Goal: Check status

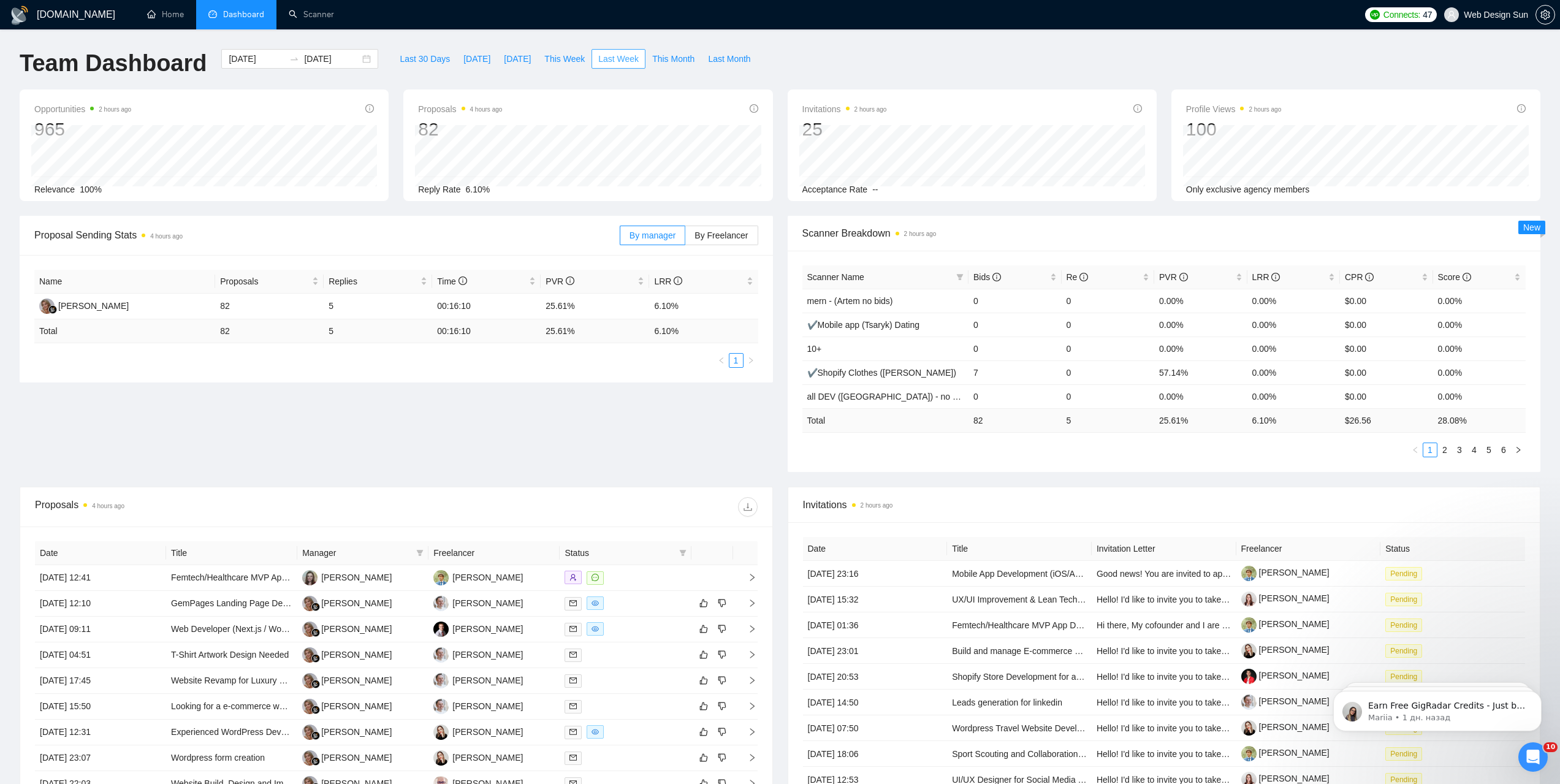
click at [600, 57] on span "Last Week" at bounding box center [618, 59] width 40 height 13
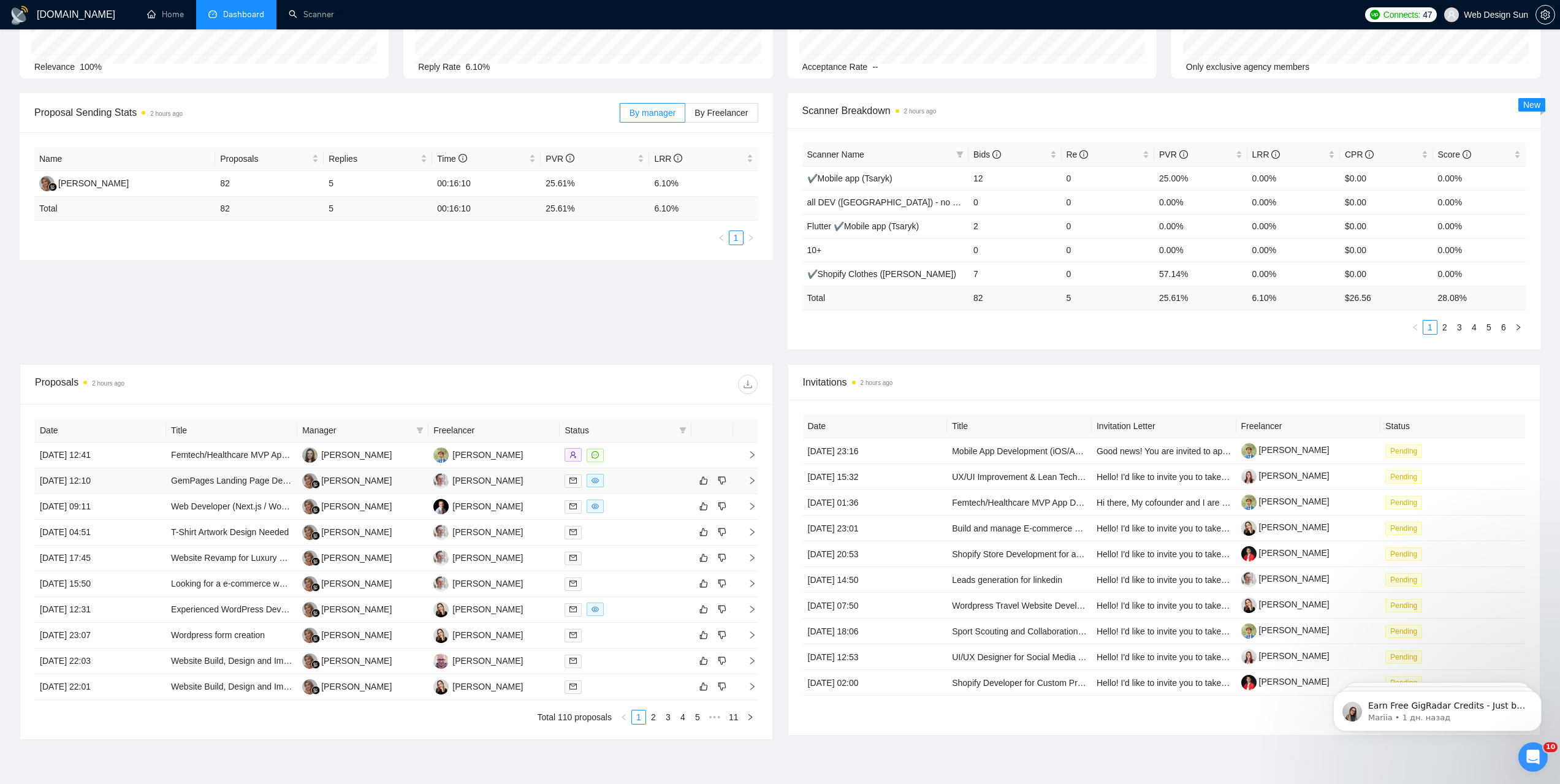
scroll to position [184, 0]
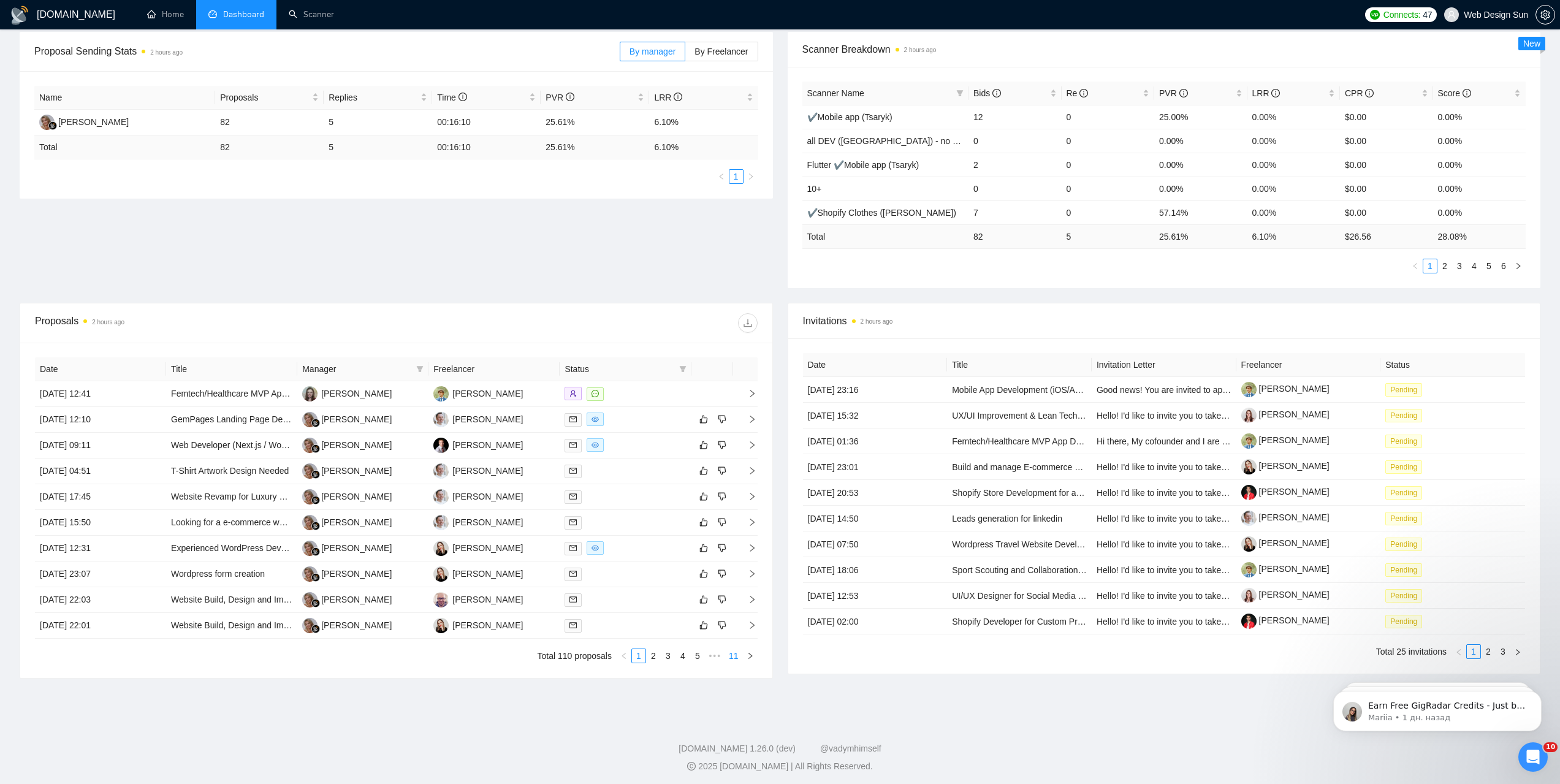
click at [734, 658] on link "11" at bounding box center [734, 656] width 17 height 13
click at [719, 660] on link "10" at bounding box center [715, 656] width 17 height 13
click at [696, 659] on link "9" at bounding box center [699, 656] width 13 height 13
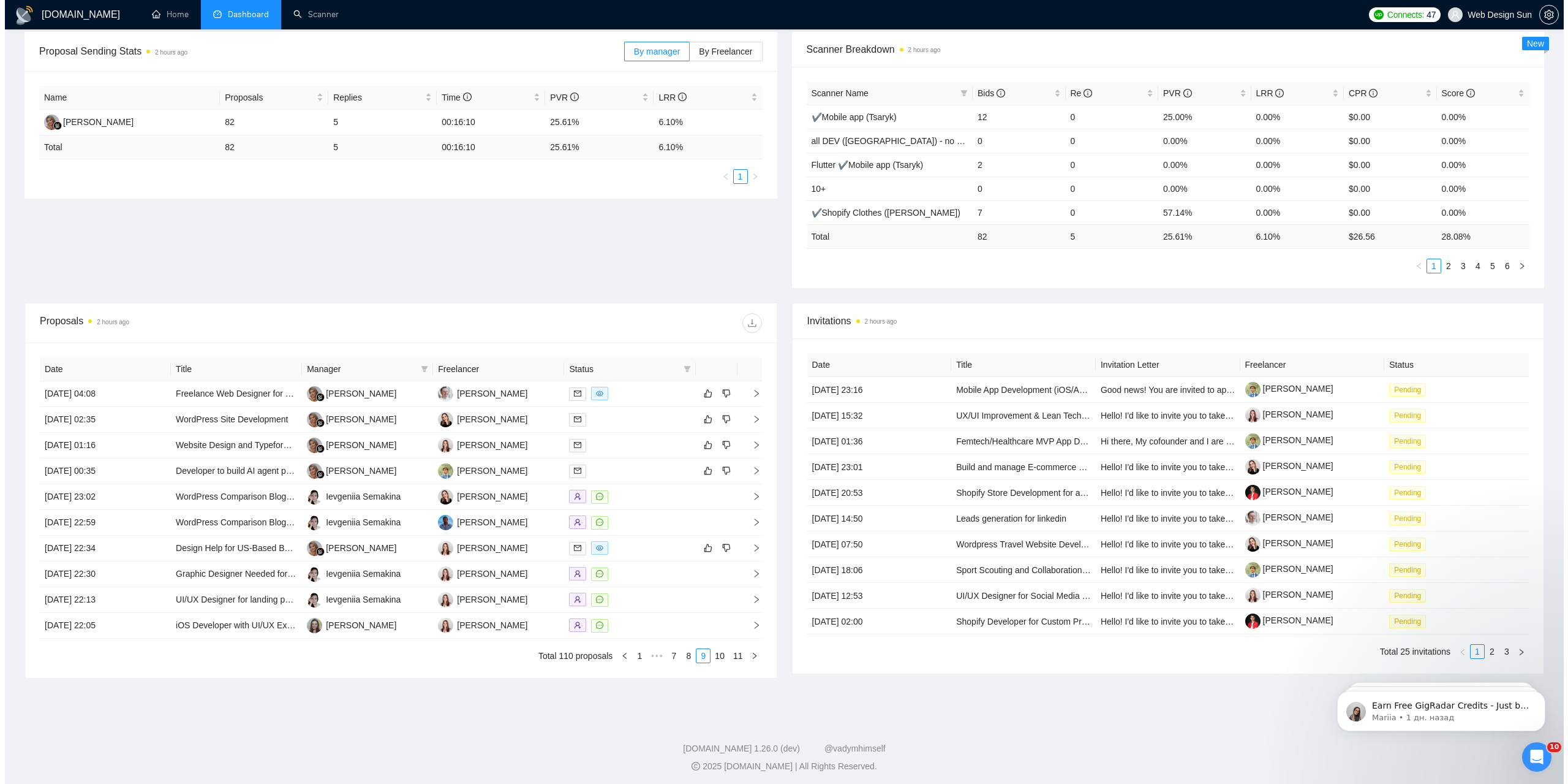
scroll to position [123, 0]
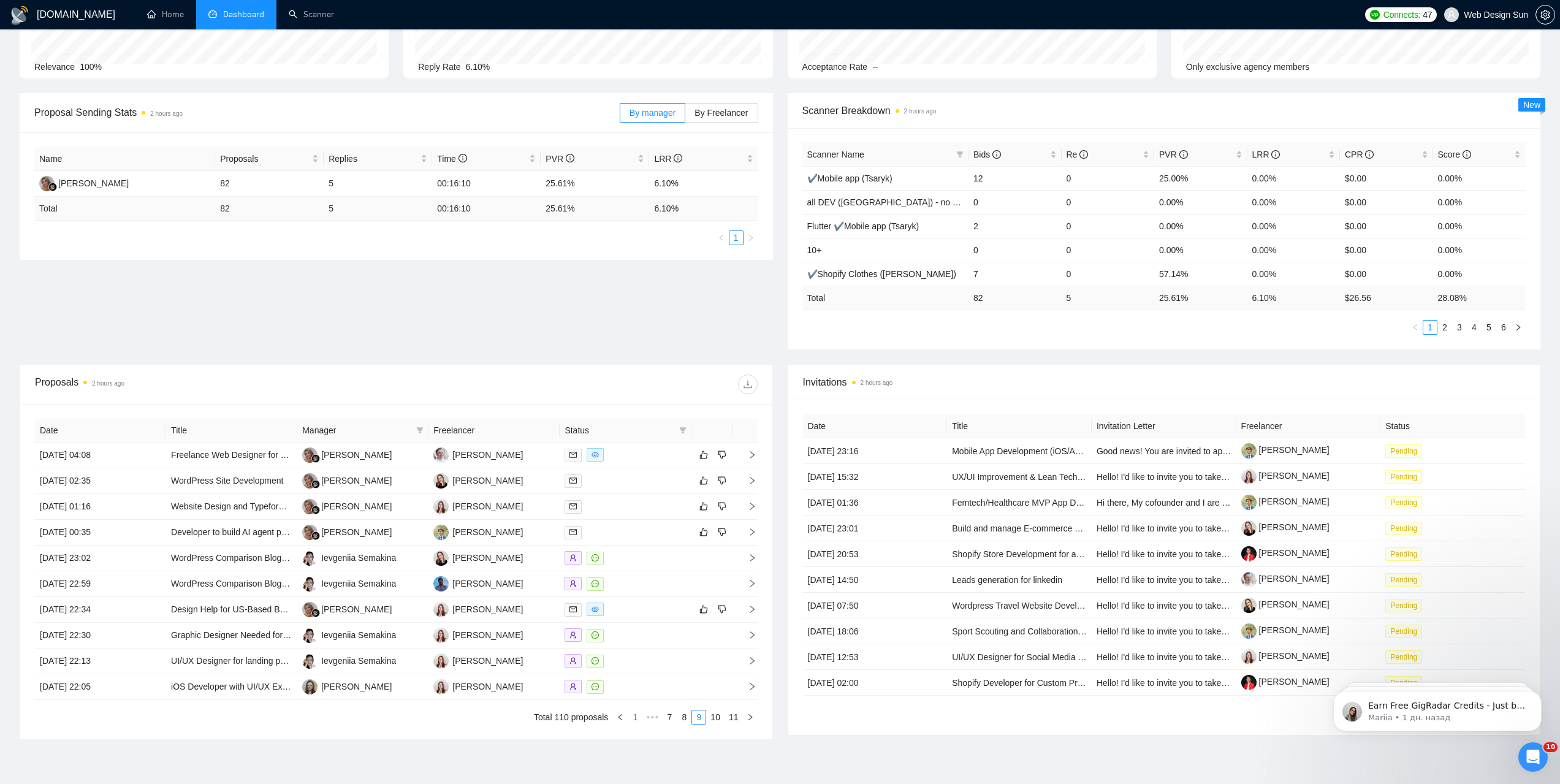
click at [634, 717] on link "1" at bounding box center [634, 717] width 13 height 13
click at [531, 509] on td "[PERSON_NAME]" at bounding box center [493, 507] width 131 height 25
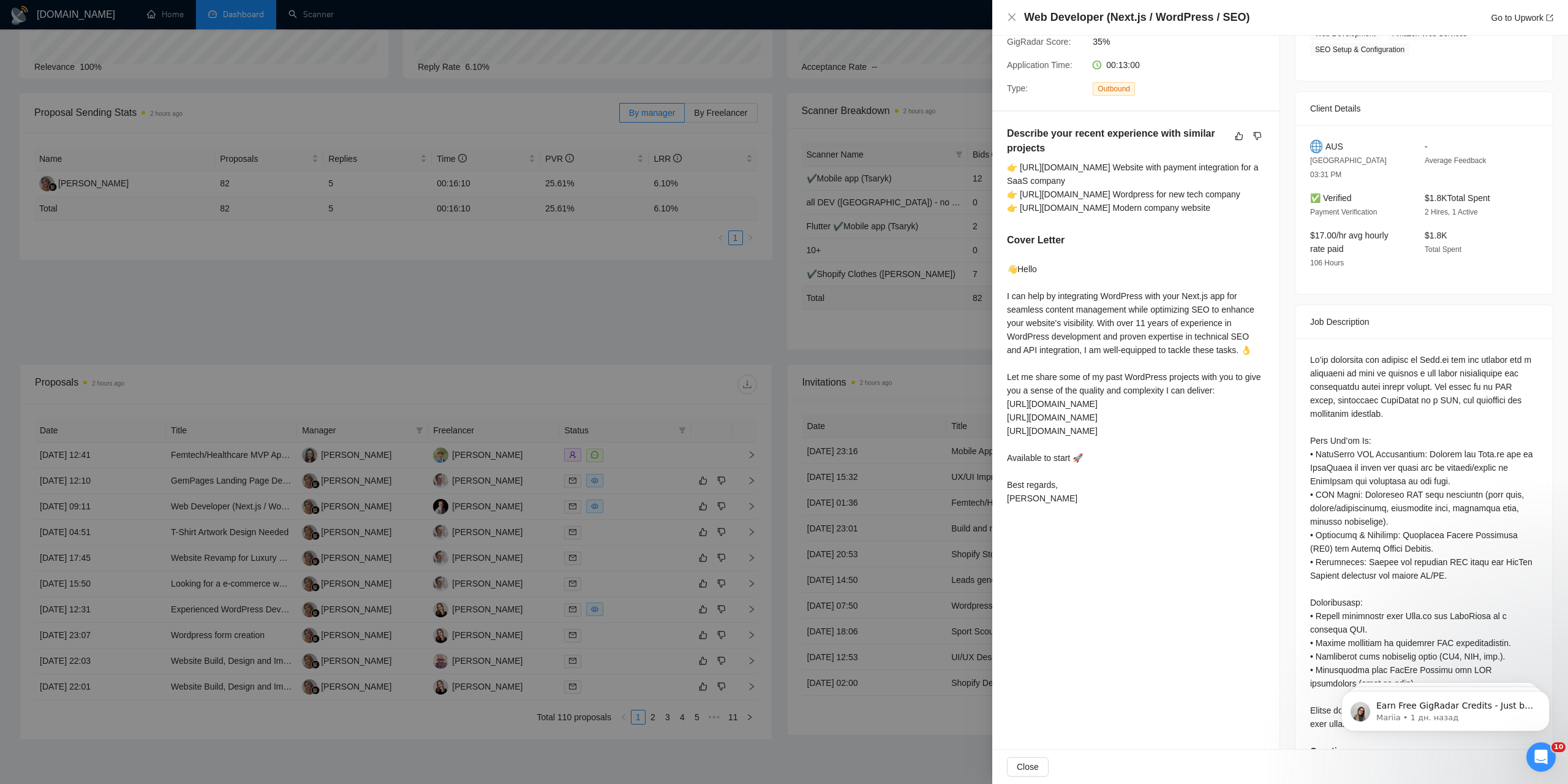
scroll to position [288, 0]
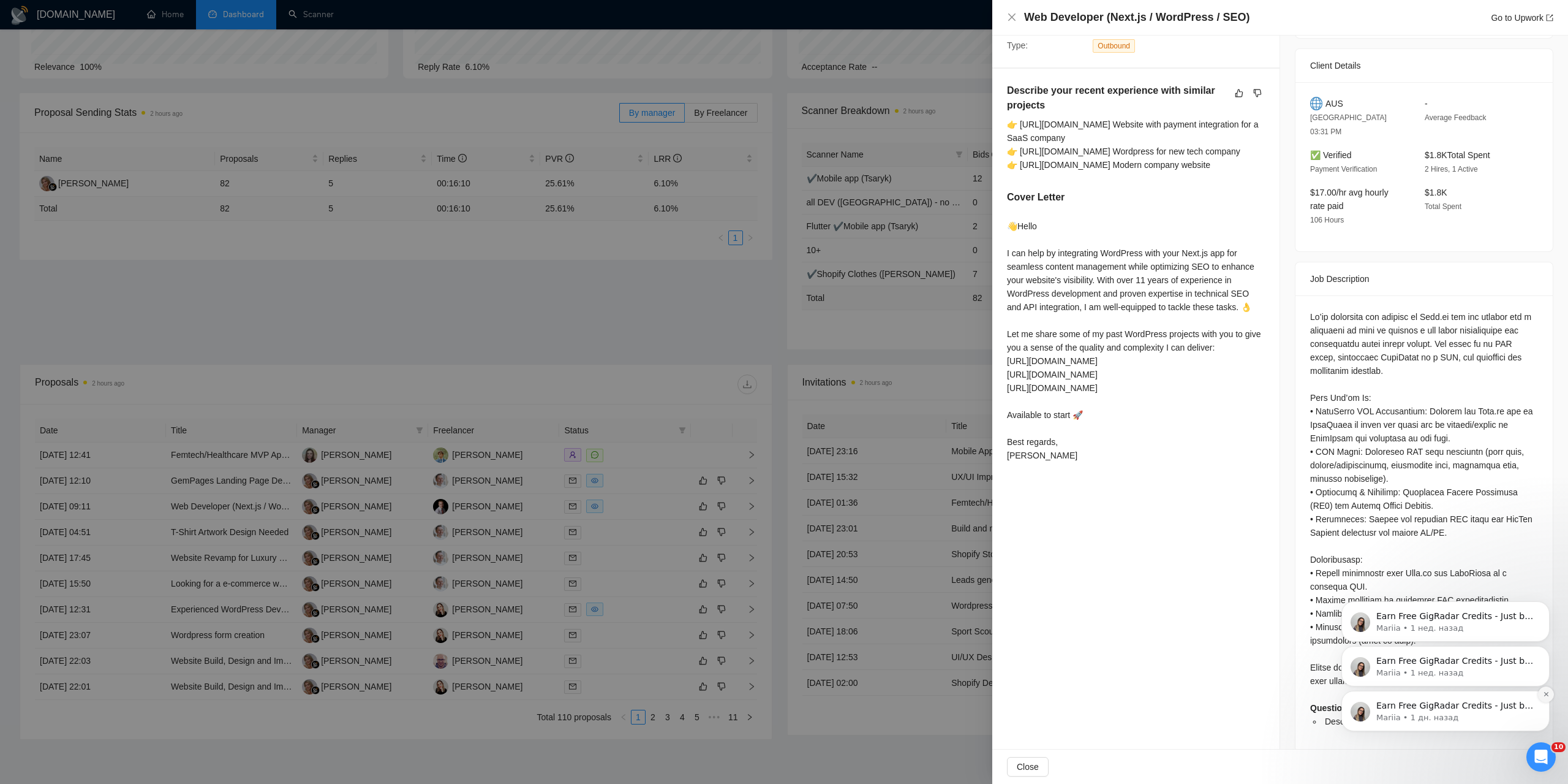
click at [1551, 694] on button "Dismiss notification" at bounding box center [1546, 694] width 16 height 16
click at [1548, 698] on icon "Dismiss notification" at bounding box center [1546, 694] width 7 height 7
click at [1548, 696] on icon "Dismiss notification" at bounding box center [1546, 694] width 7 height 7
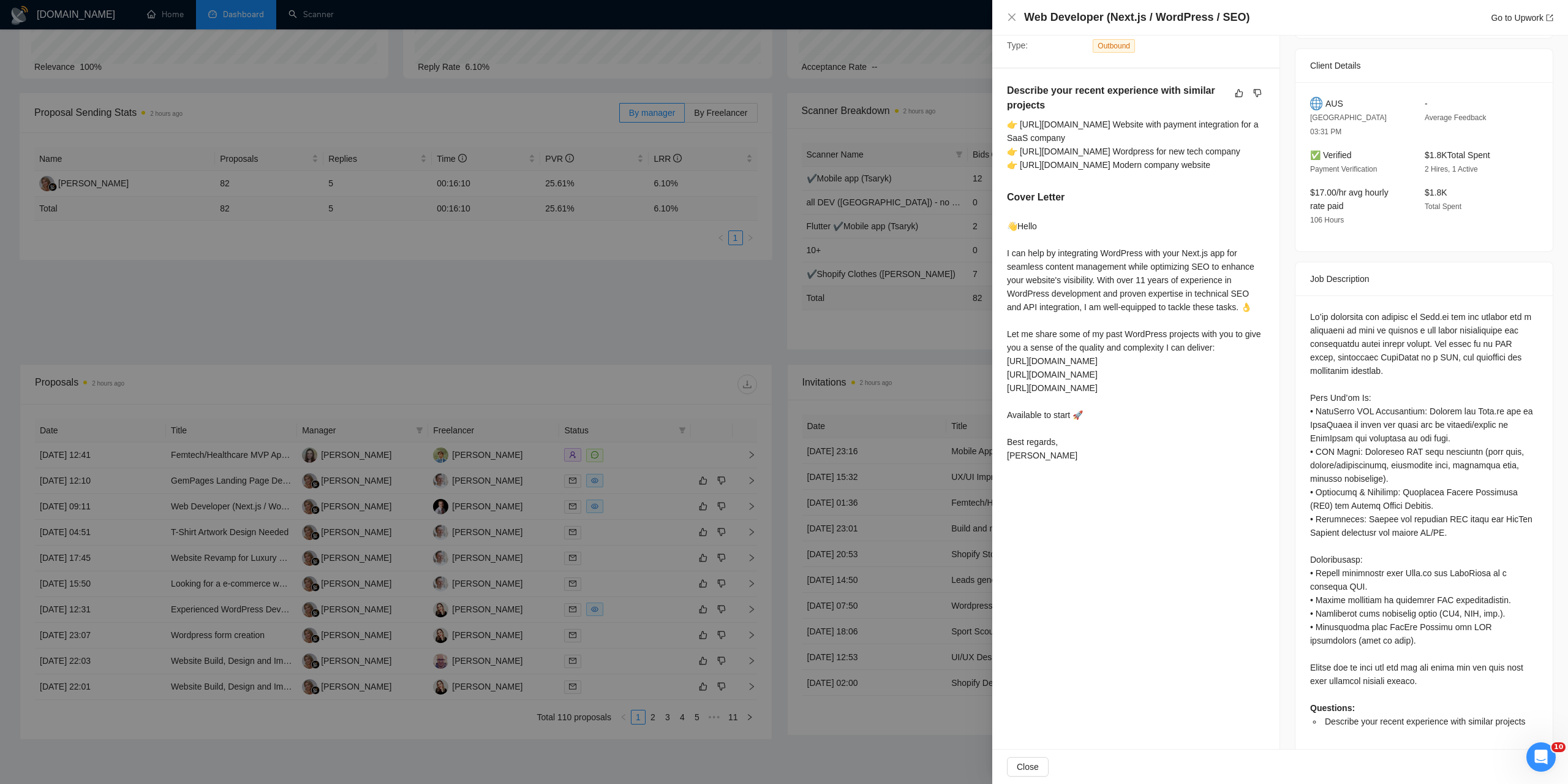
click at [684, 498] on div at bounding box center [784, 392] width 1568 height 784
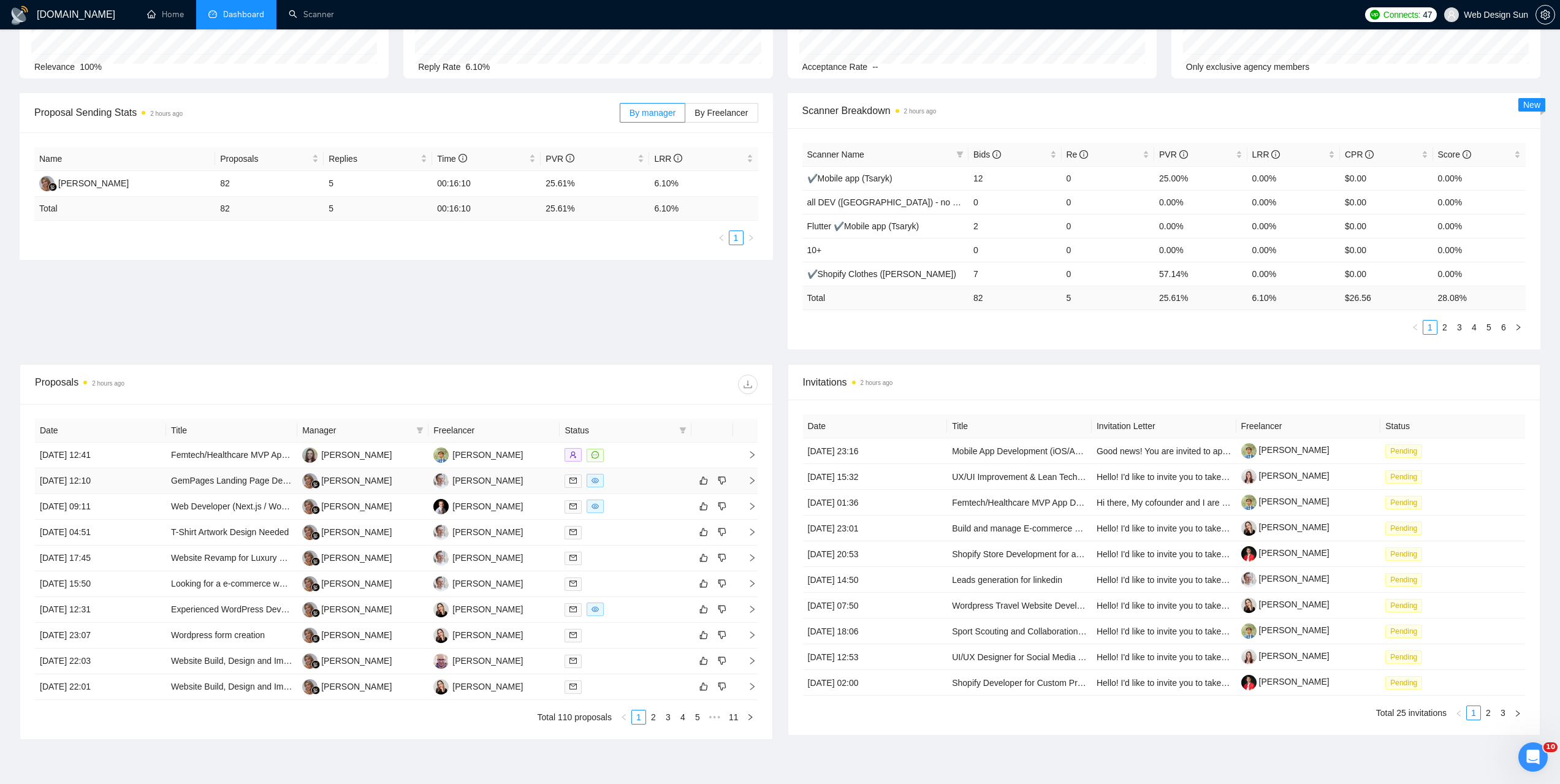
click at [639, 480] on div at bounding box center [625, 481] width 121 height 14
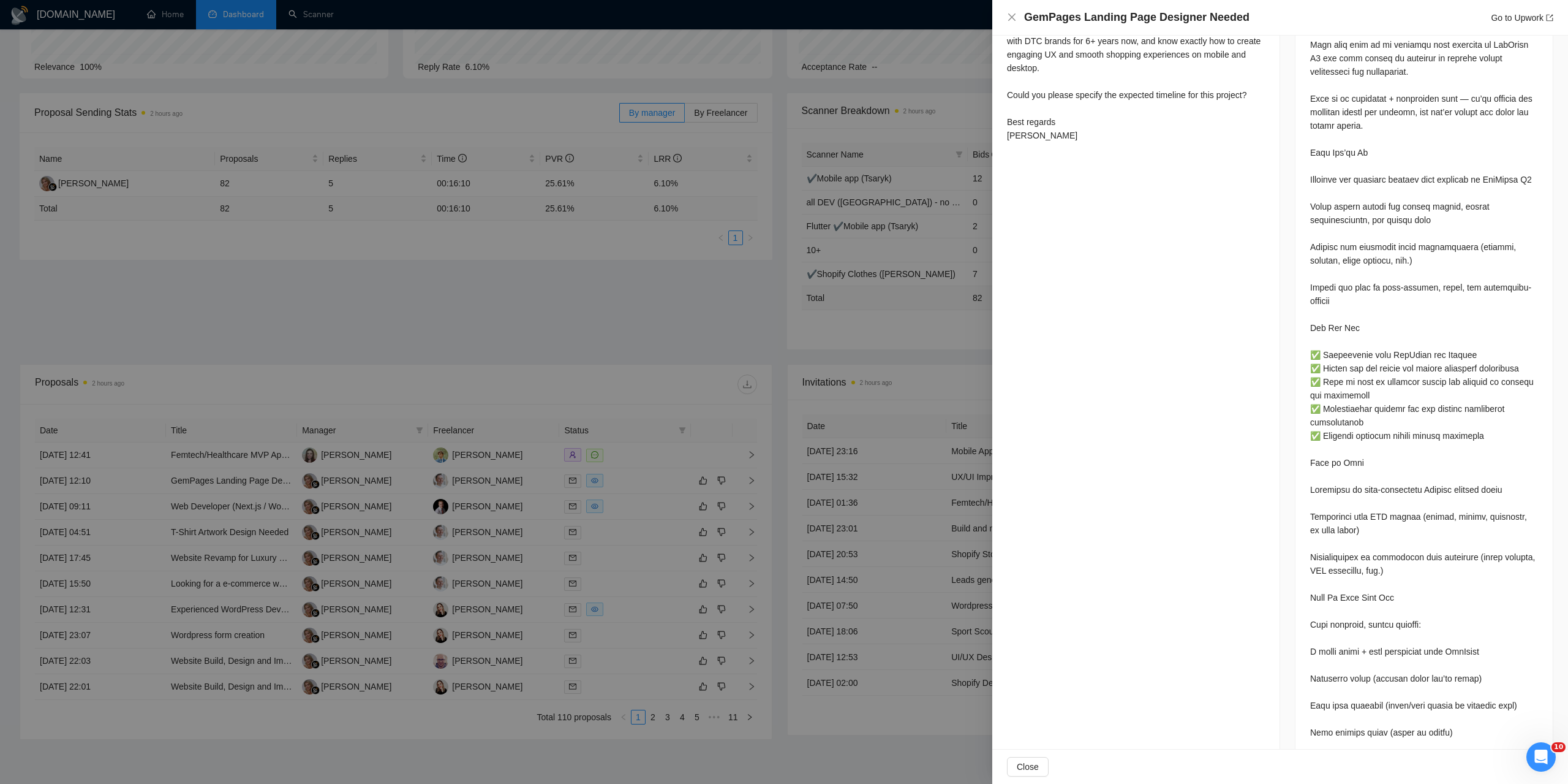
scroll to position [630, 0]
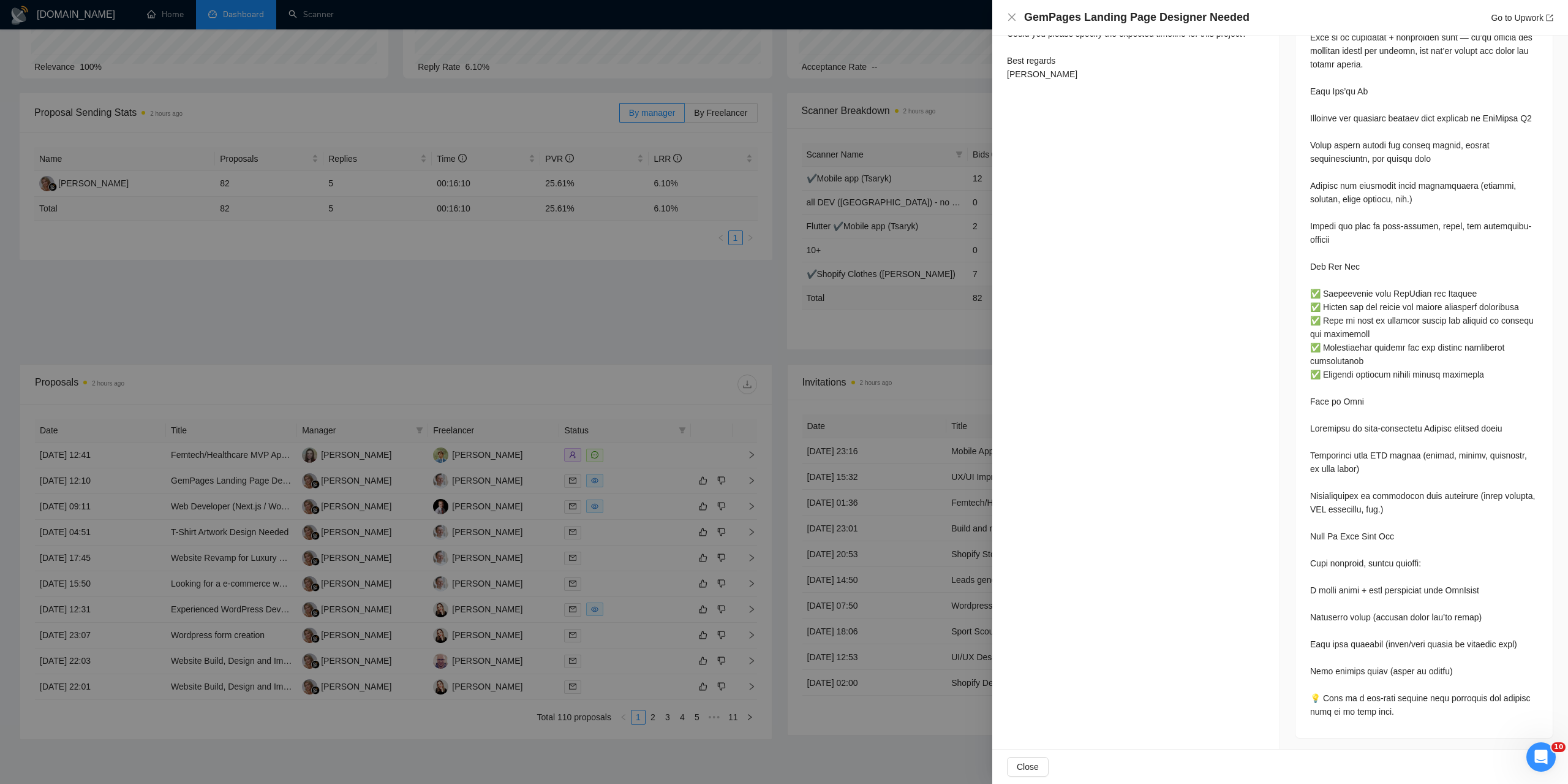
click at [661, 522] on div at bounding box center [784, 392] width 1568 height 784
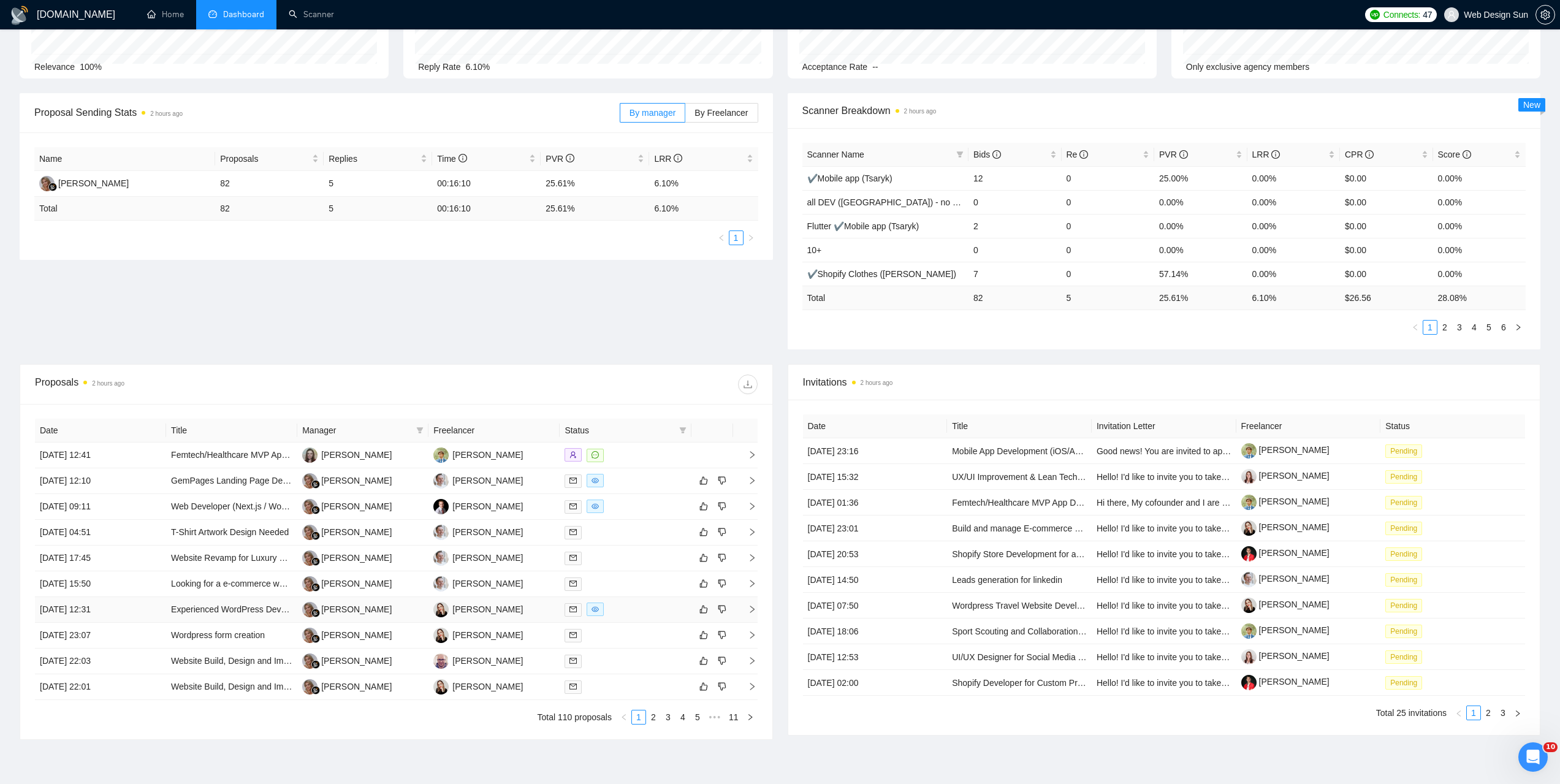
click at [634, 606] on div at bounding box center [625, 610] width 121 height 14
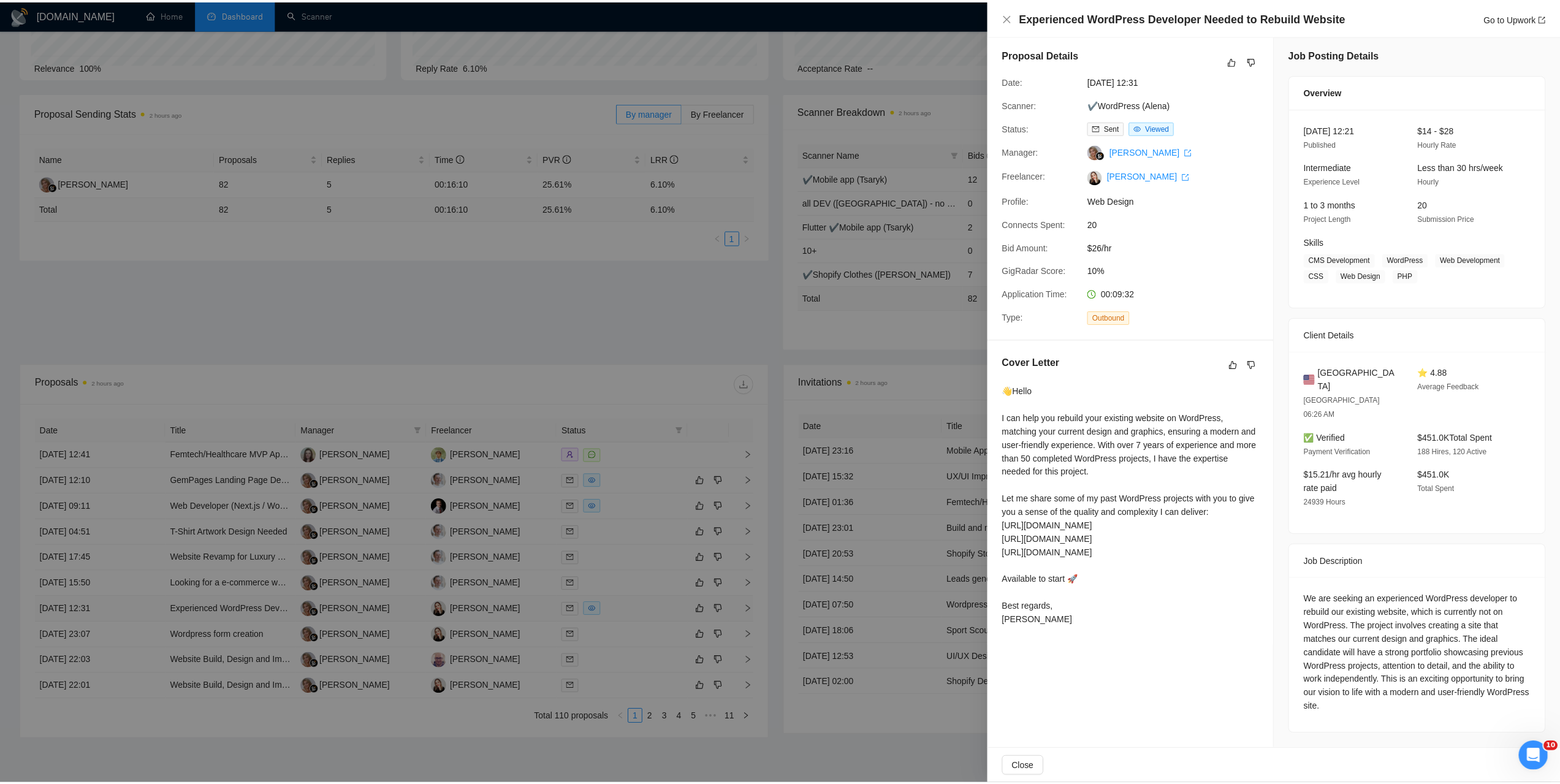
scroll to position [0, 0]
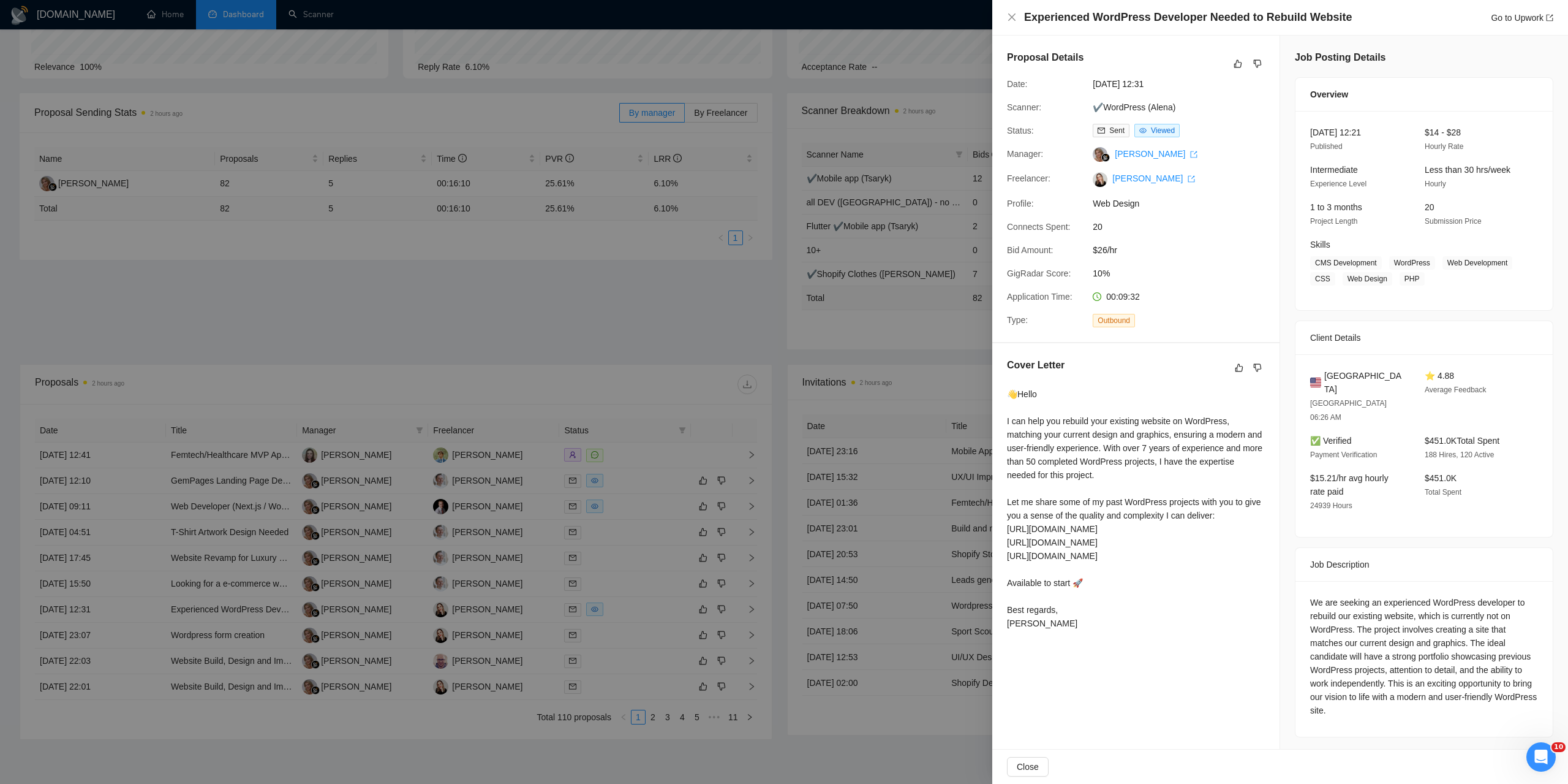
click at [921, 568] on div at bounding box center [784, 392] width 1568 height 784
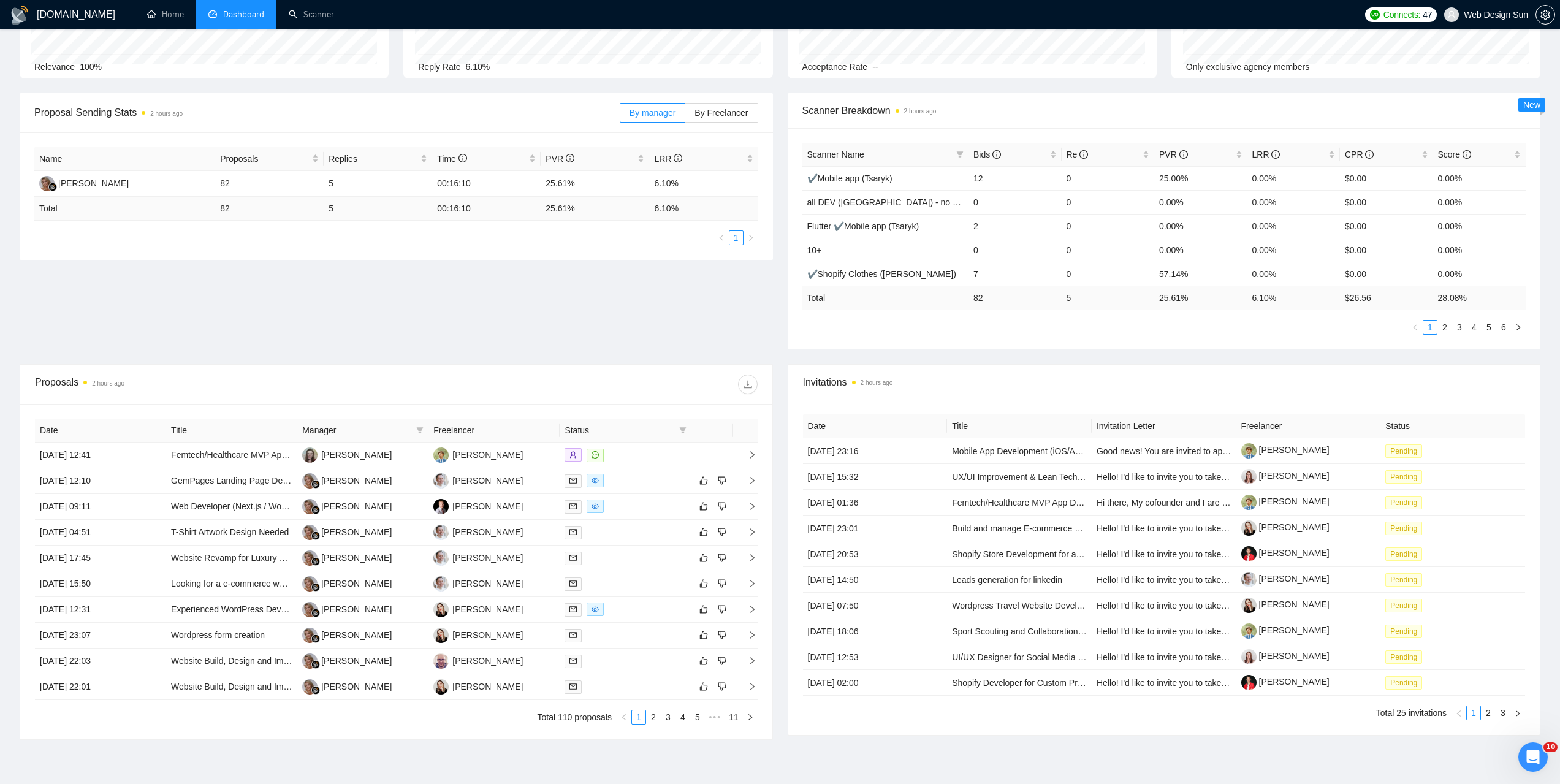
scroll to position [184, 0]
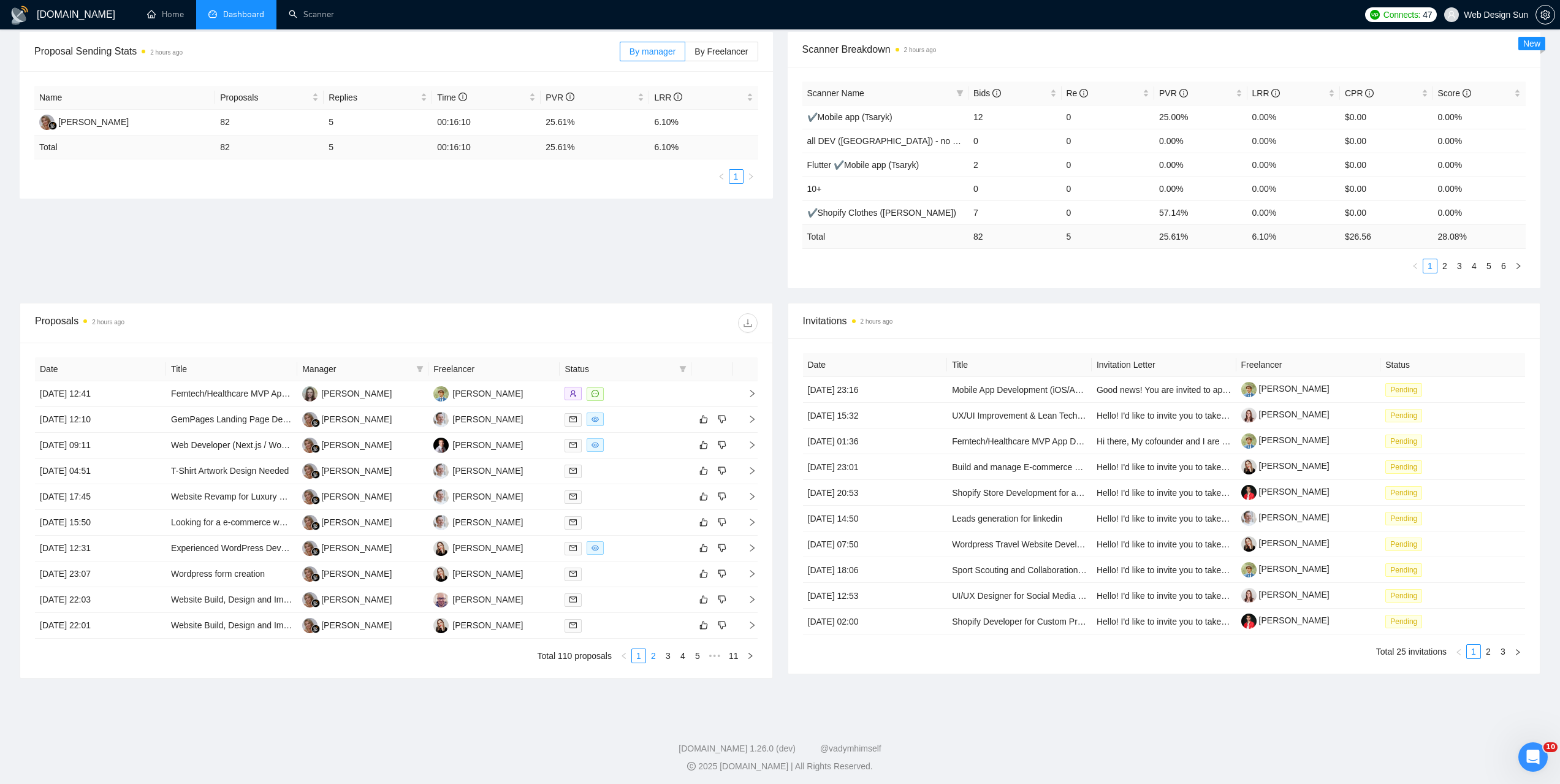
click at [654, 656] on link "2" at bounding box center [654, 656] width 13 height 13
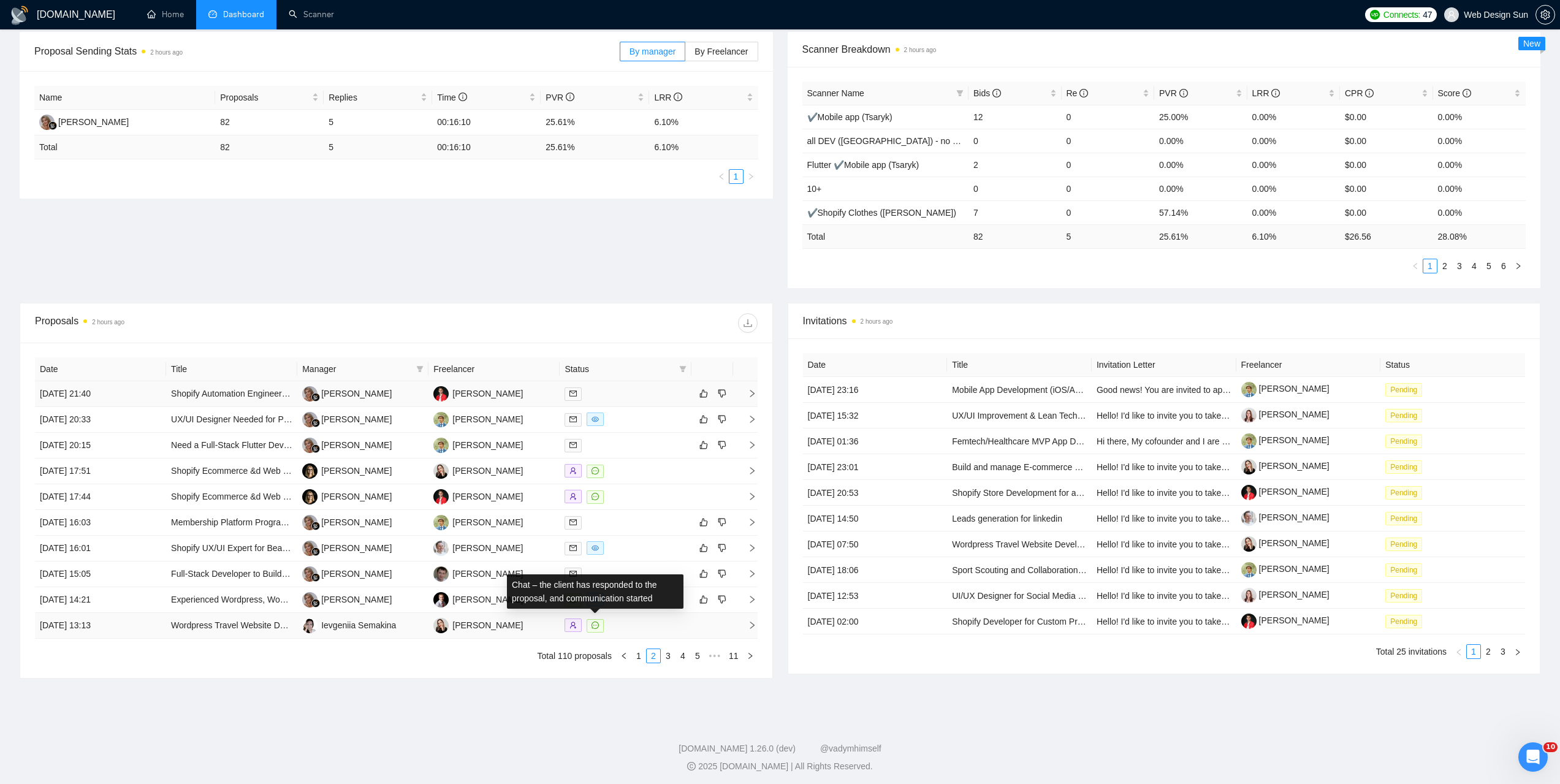
scroll to position [0, 0]
